Goal: Task Accomplishment & Management: Complete application form

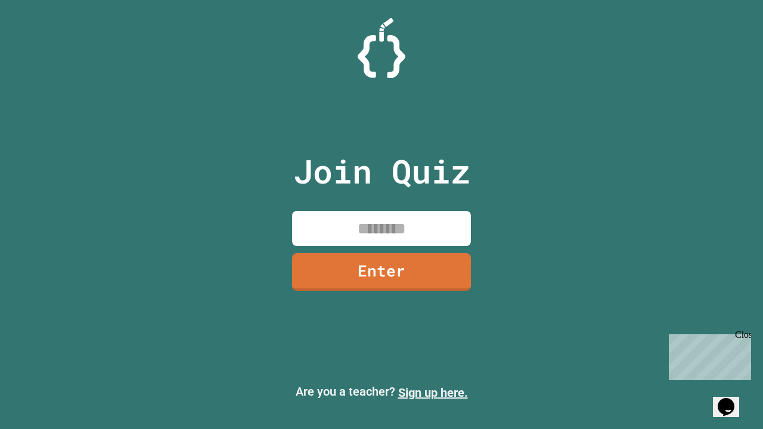
click at [433, 393] on link "Sign up here." at bounding box center [433, 392] width 70 height 14
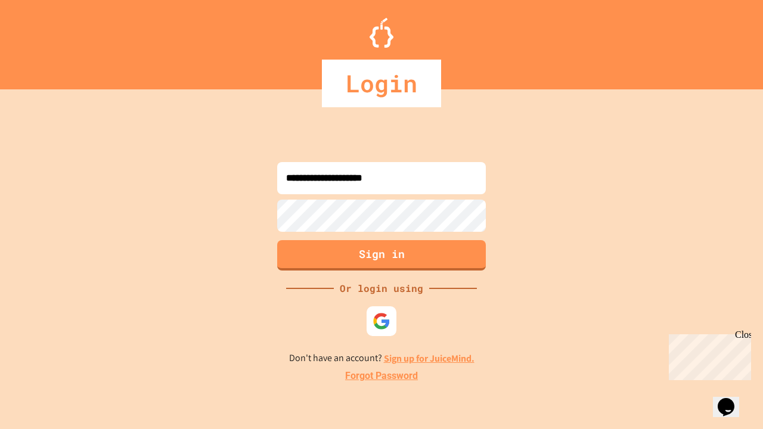
type input "**********"
